Goal: Transaction & Acquisition: Purchase product/service

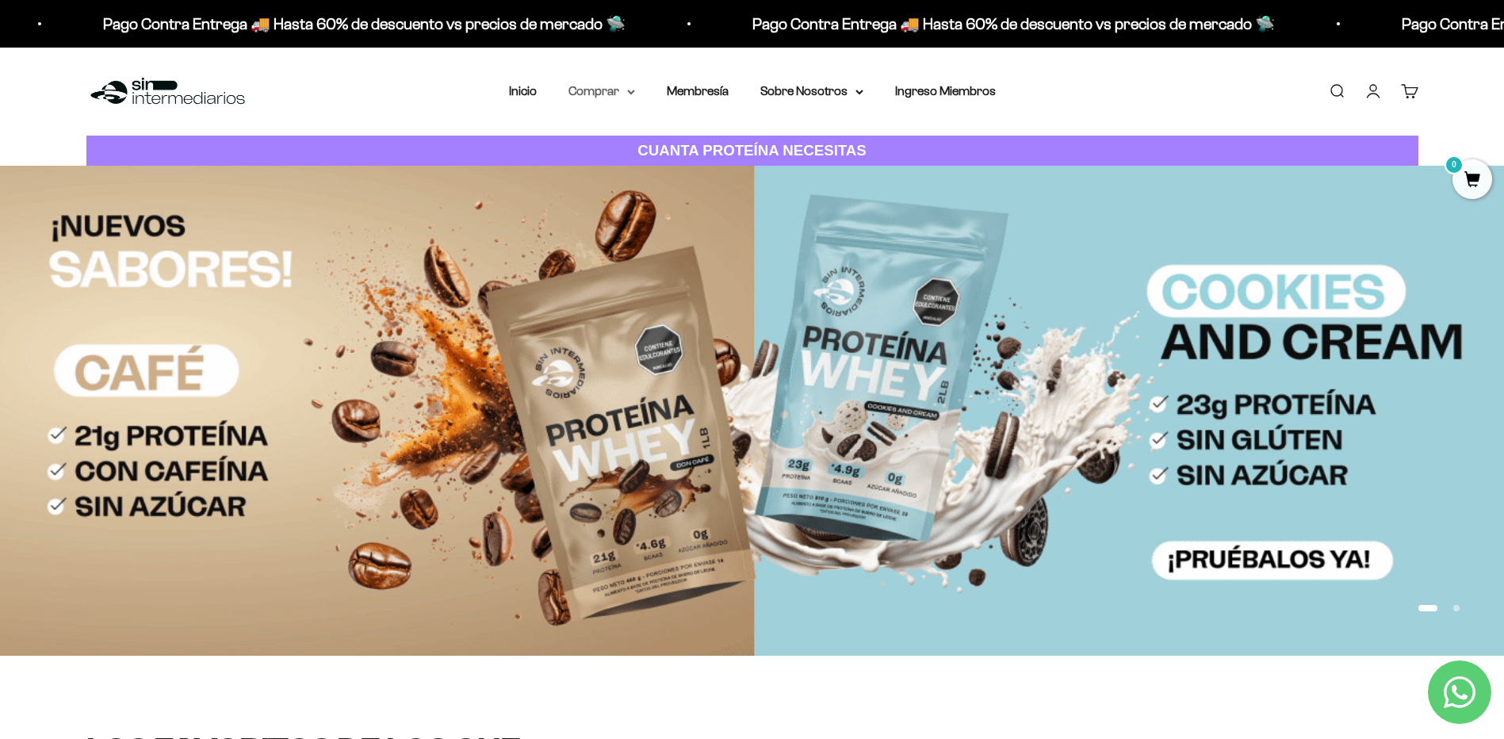
click at [625, 92] on summary "Comprar" at bounding box center [601, 91] width 67 height 21
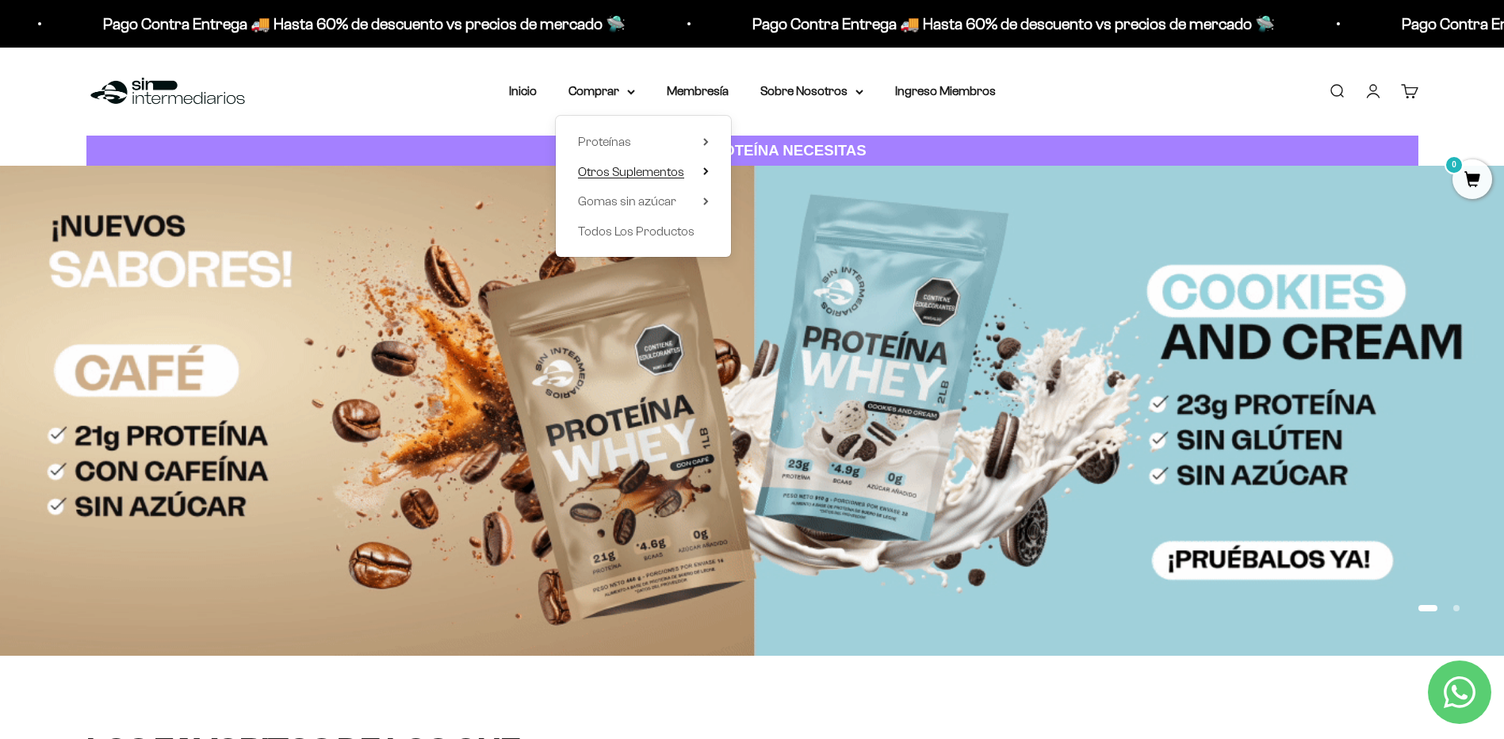
click at [707, 171] on icon at bounding box center [705, 171] width 3 height 6
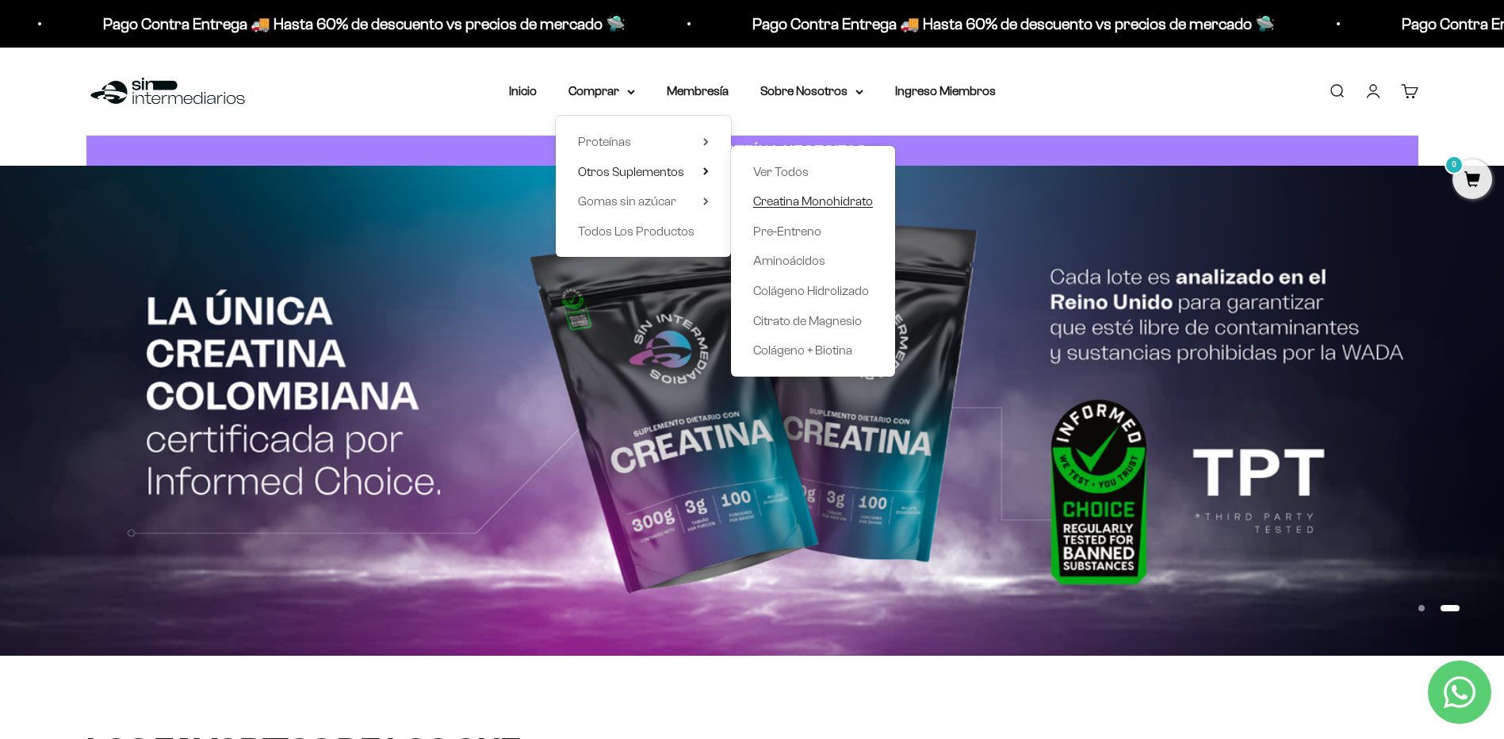
click at [833, 200] on span "Creatina Monohidrato" at bounding box center [813, 200] width 120 height 13
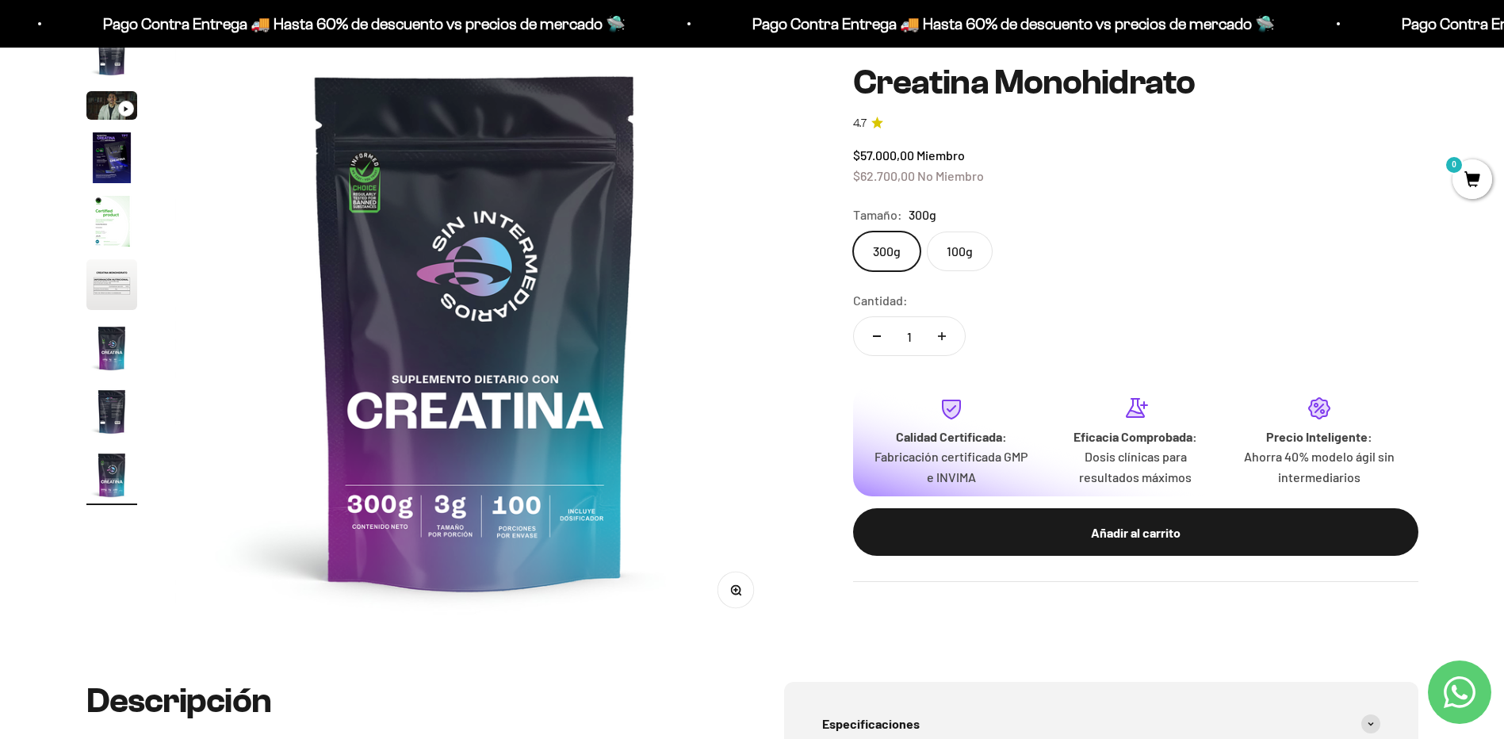
scroll to position [159, 0]
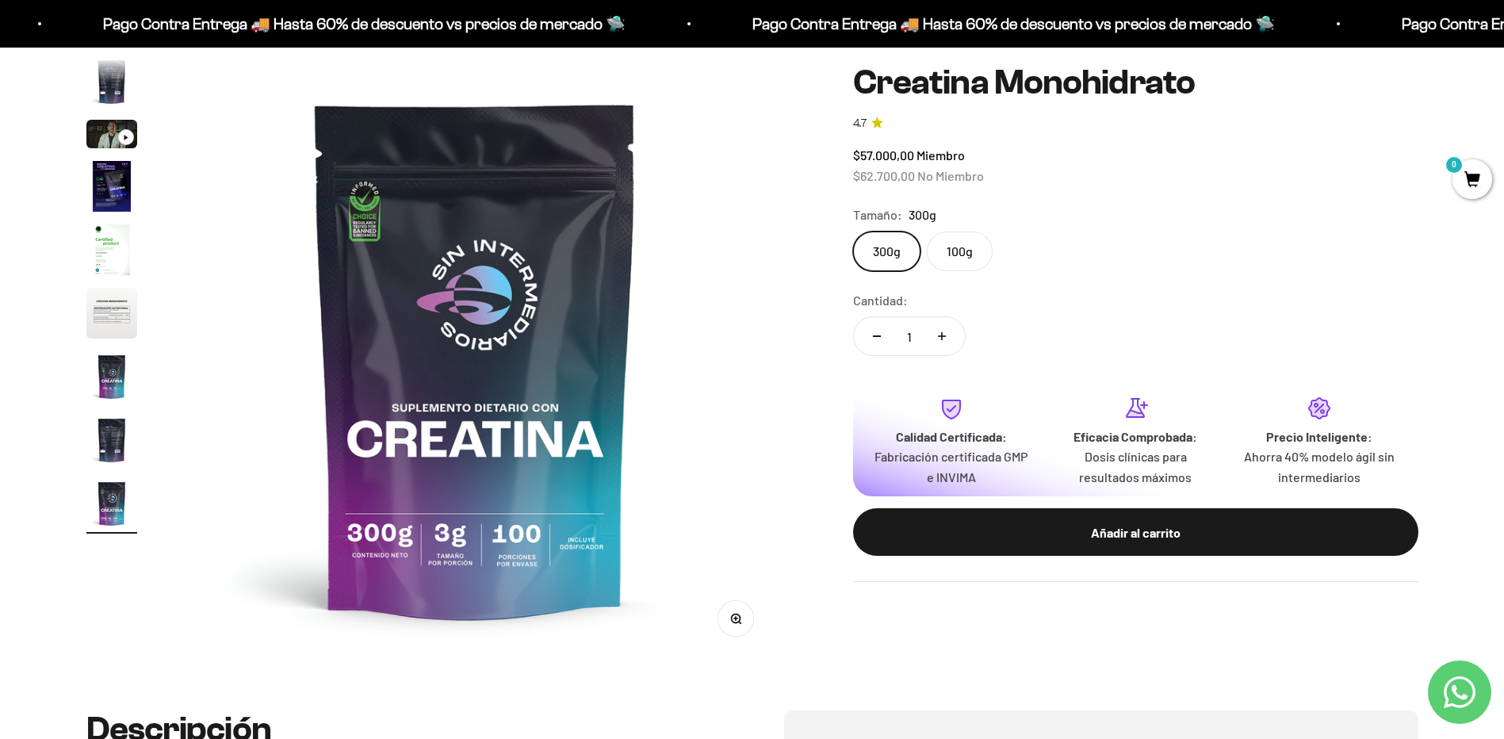
click at [104, 177] on img "Ir al artículo 4" at bounding box center [111, 186] width 51 height 51
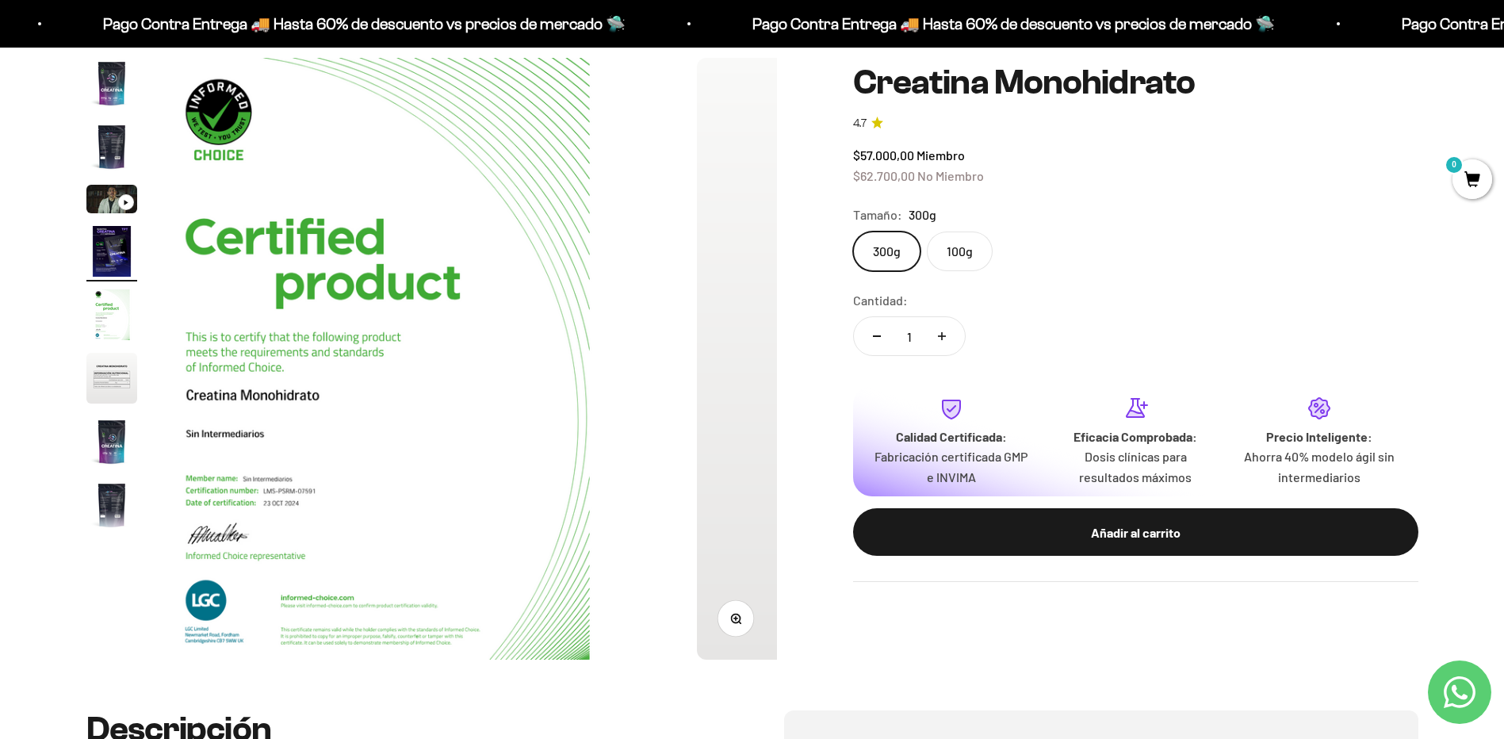
scroll to position [0, 1863]
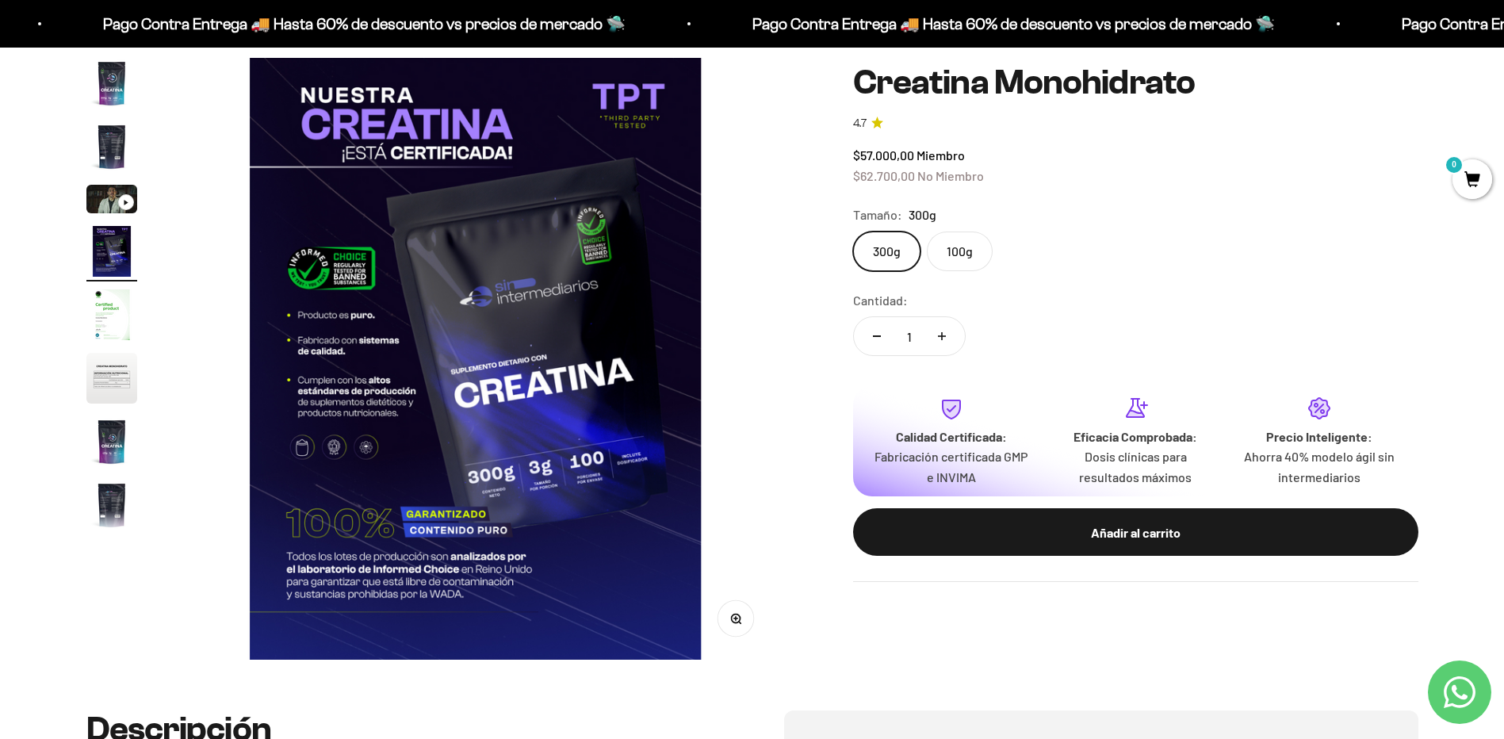
click at [123, 312] on img "Ir al artículo 5" at bounding box center [111, 314] width 51 height 51
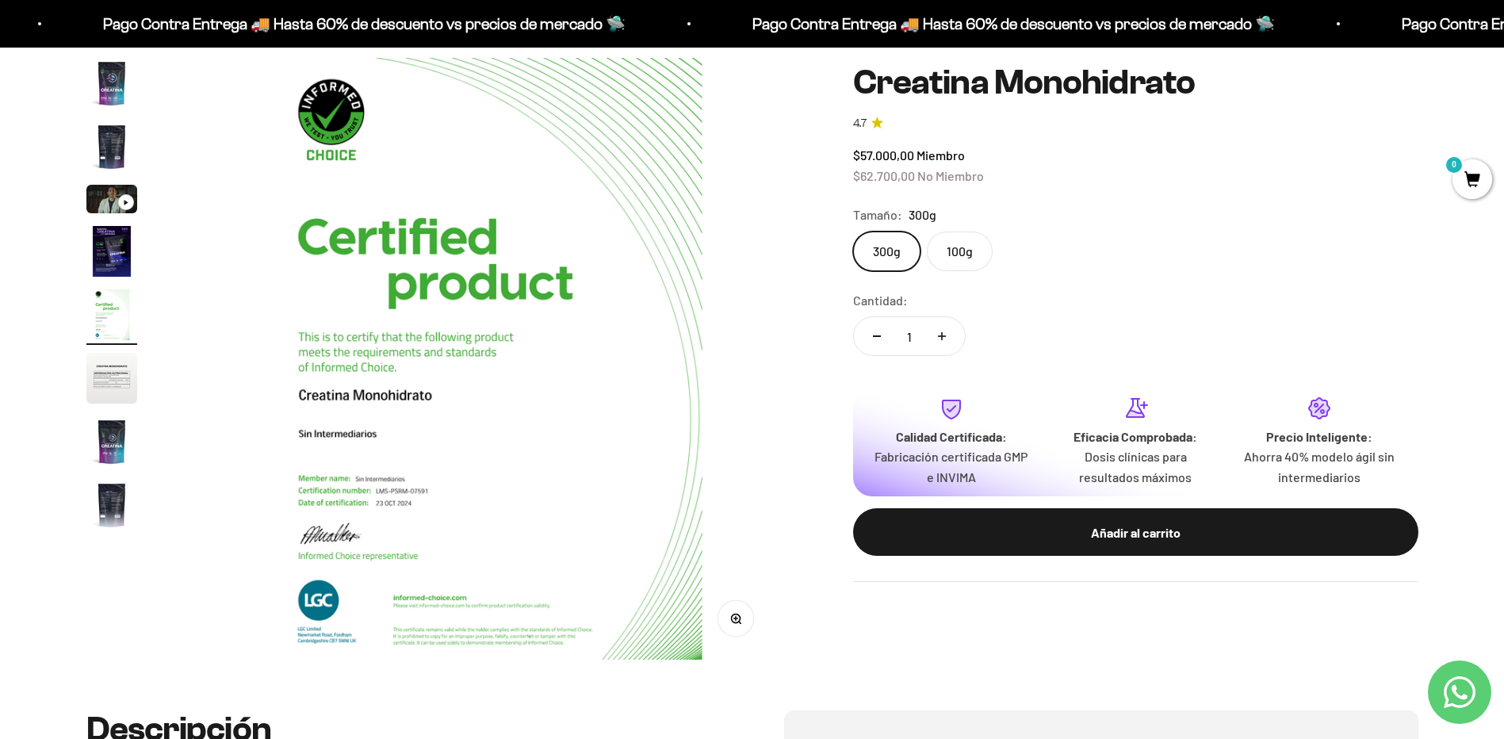
scroll to position [0, 2484]
